Goal: Task Accomplishment & Management: Manage account settings

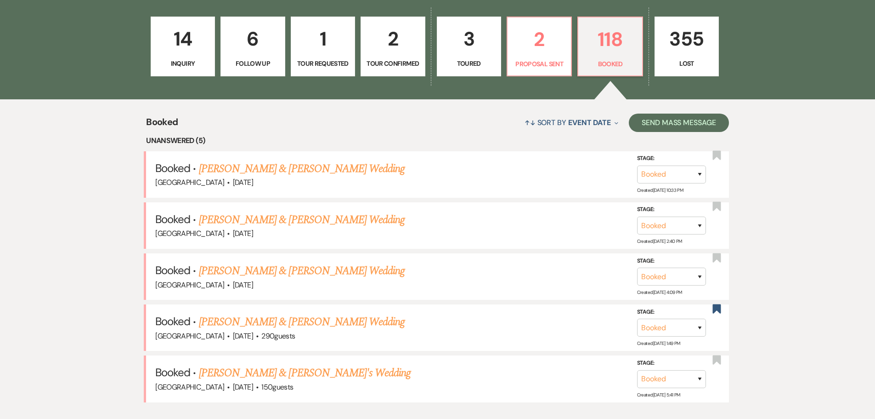
scroll to position [276, 0]
click at [329, 269] on link "[PERSON_NAME] & [PERSON_NAME] Wedding" at bounding box center [302, 271] width 206 height 17
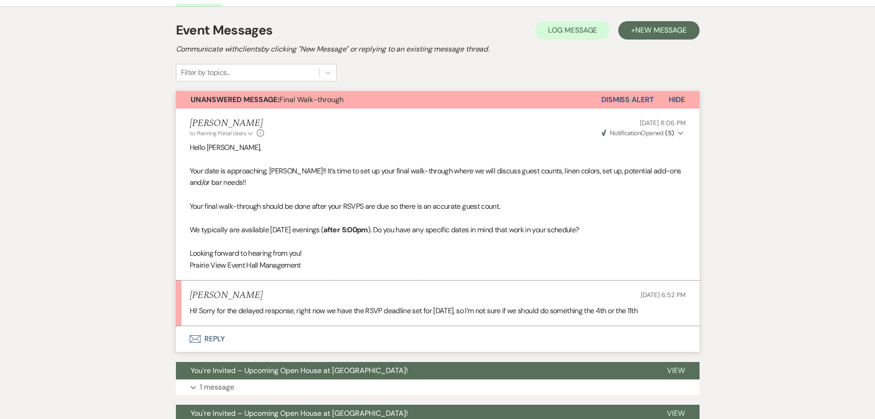
scroll to position [168, 0]
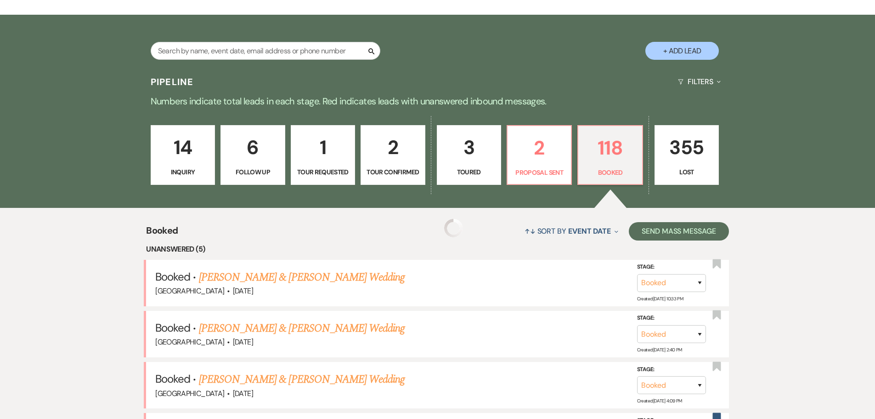
scroll to position [276, 0]
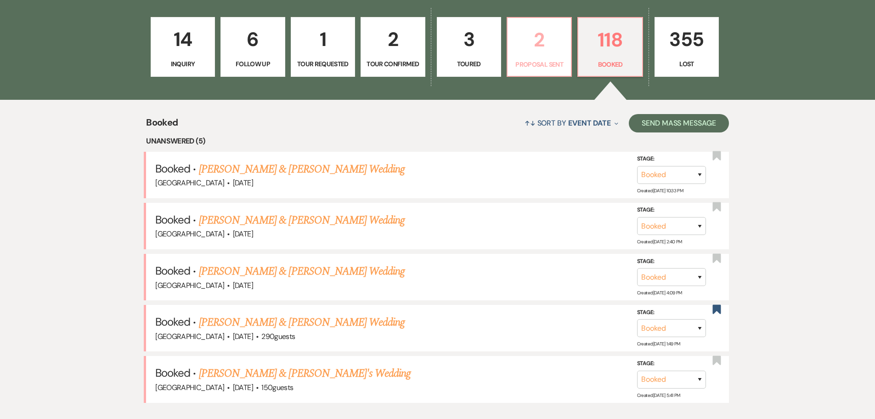
click at [544, 45] on p "2" at bounding box center [539, 39] width 52 height 31
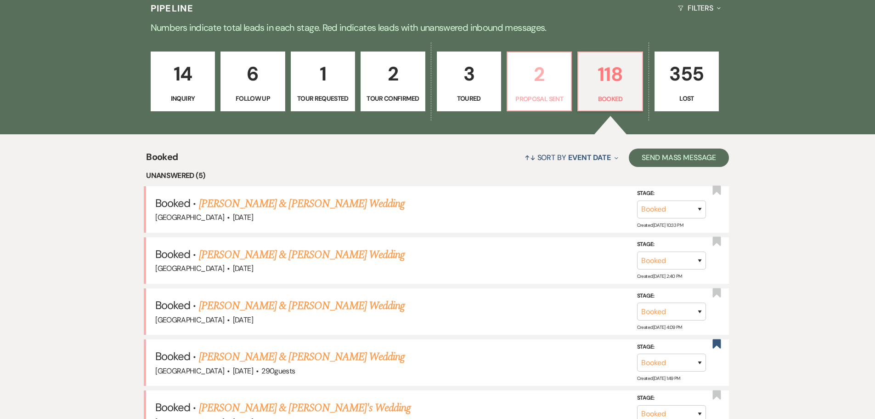
select select "6"
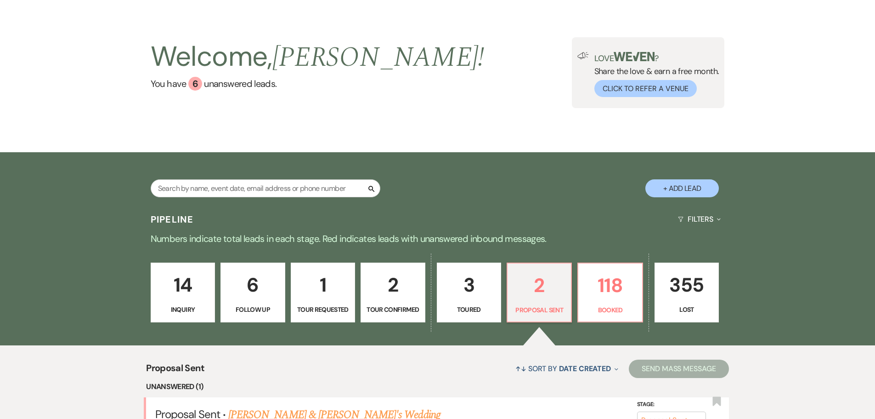
scroll to position [0, 0]
